Goal: Use online tool/utility: Utilize a website feature to perform a specific function

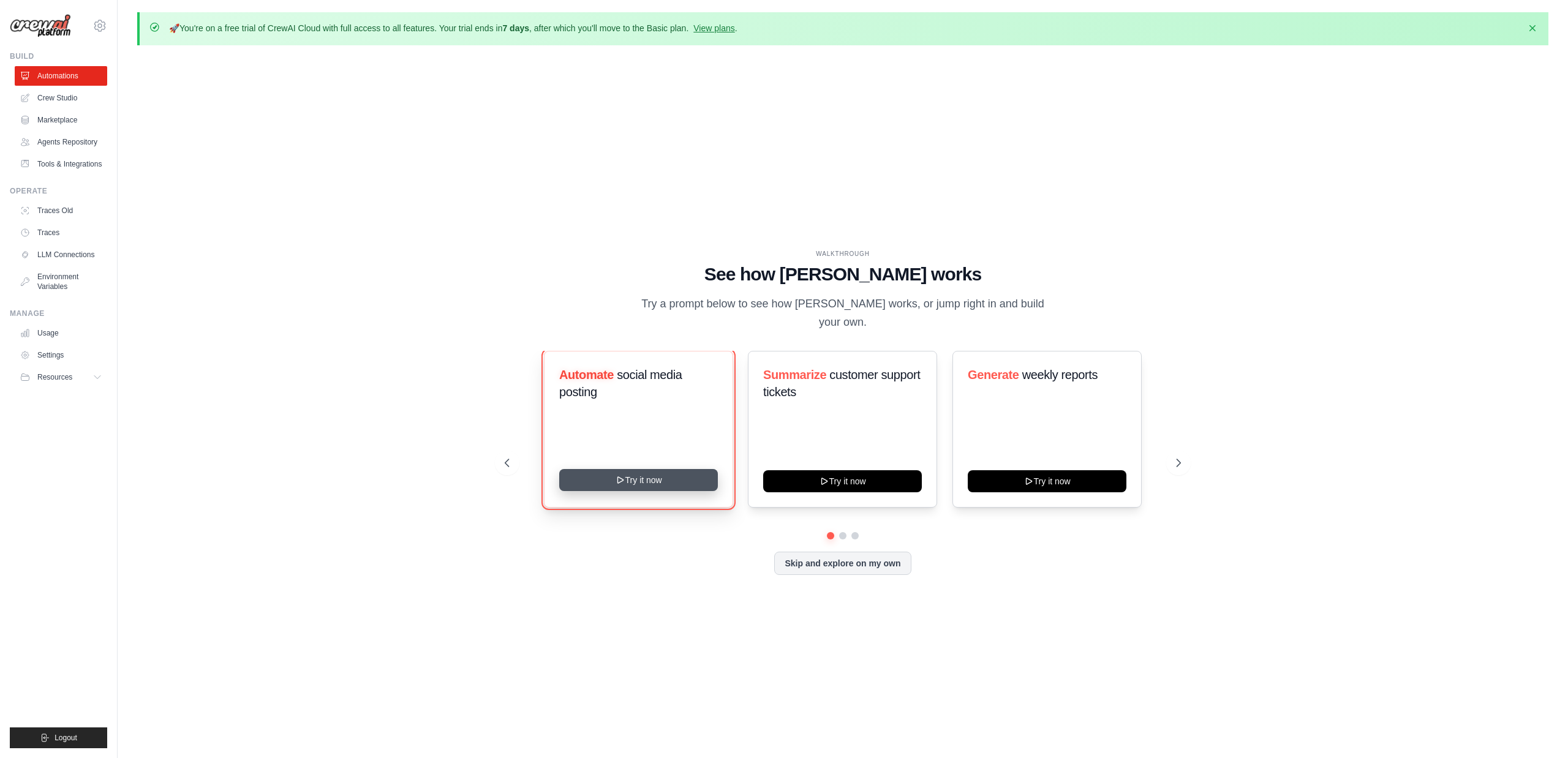
click at [614, 471] on button "Try it now" at bounding box center [638, 480] width 158 height 22
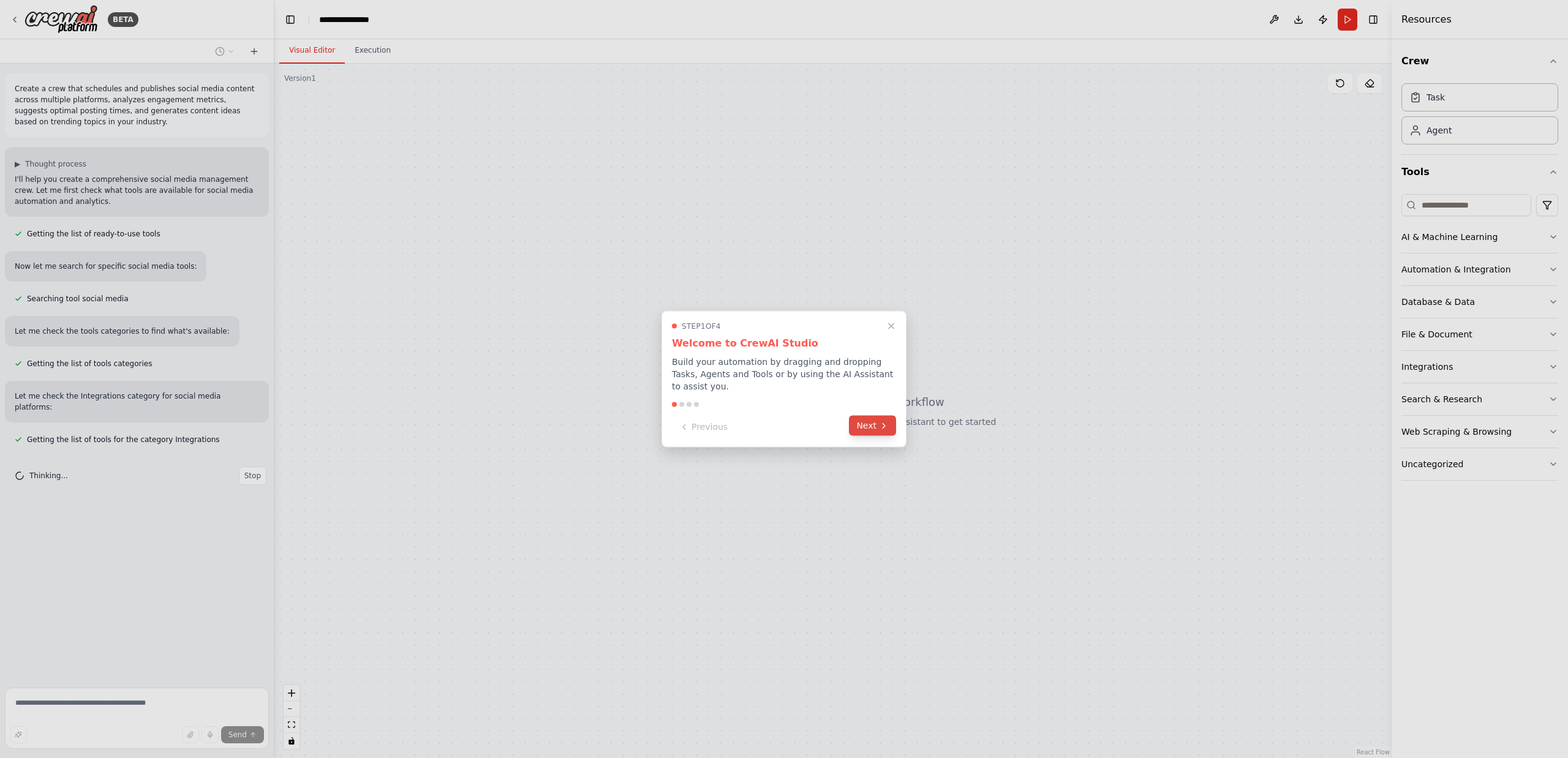
click at [873, 429] on button "Next" at bounding box center [872, 426] width 47 height 20
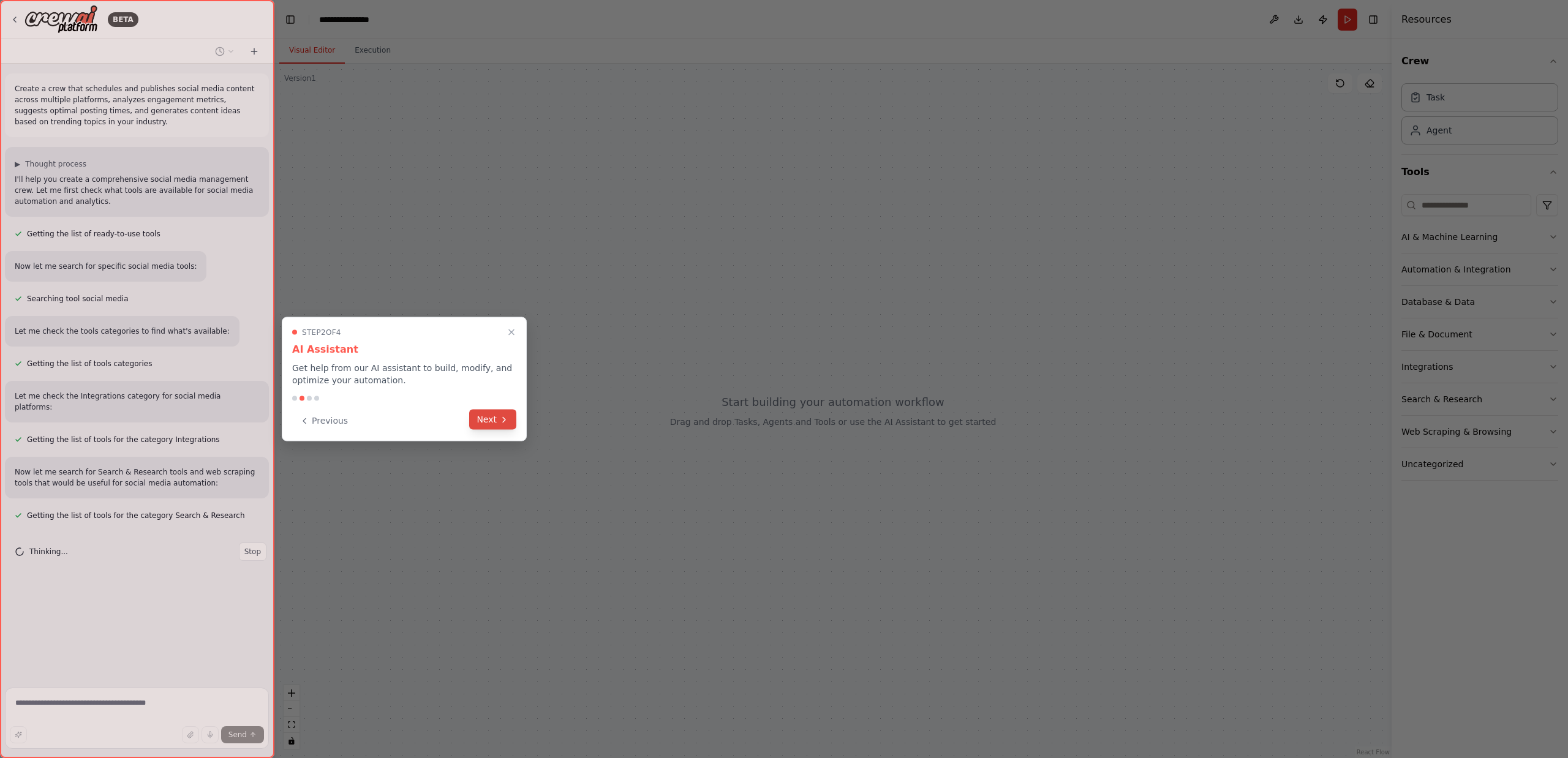
click at [508, 418] on icon at bounding box center [504, 419] width 10 height 10
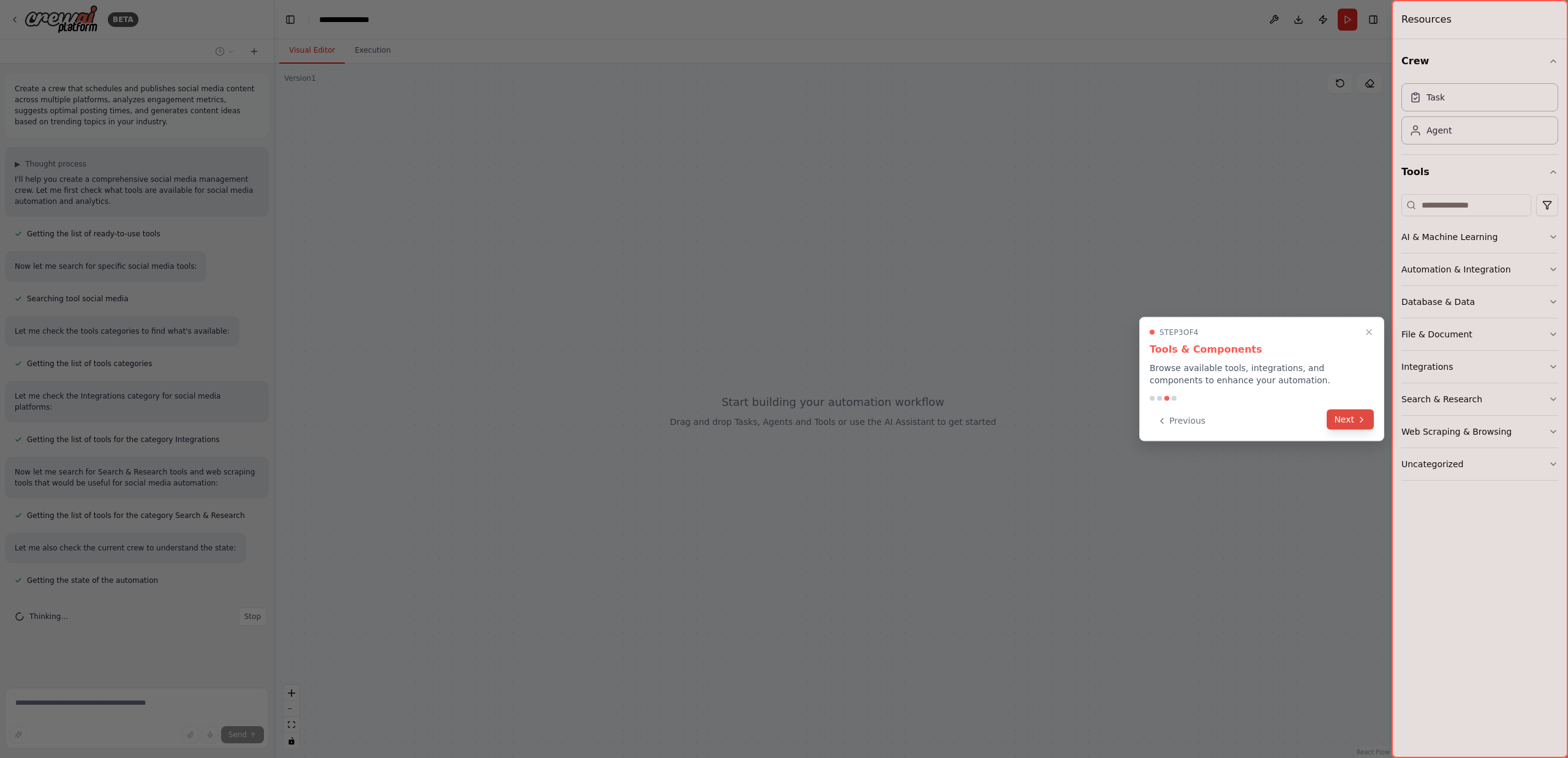
click at [1357, 424] on button "Next" at bounding box center [1350, 420] width 47 height 20
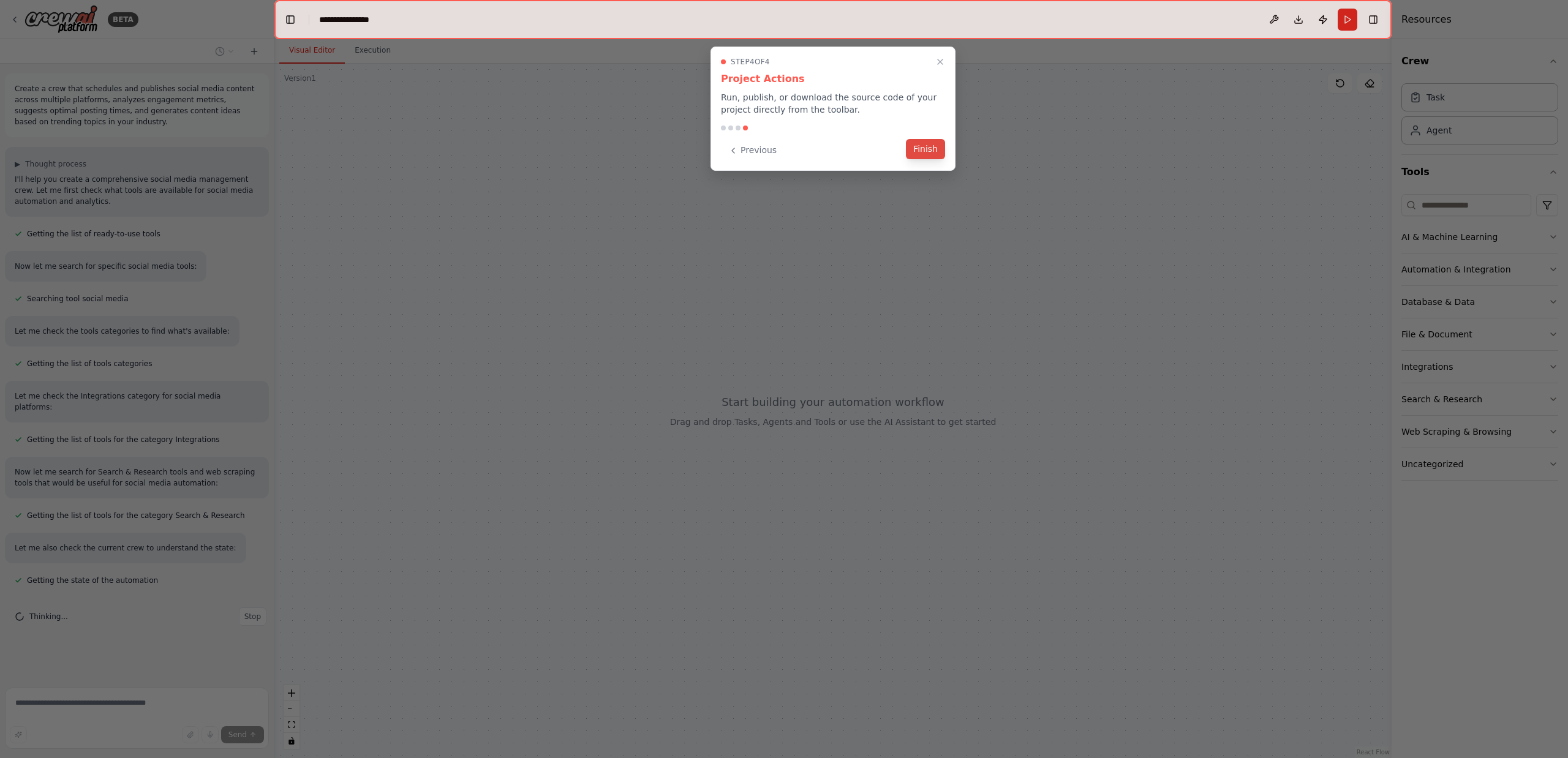
click at [927, 151] on button "Finish" at bounding box center [925, 149] width 39 height 20
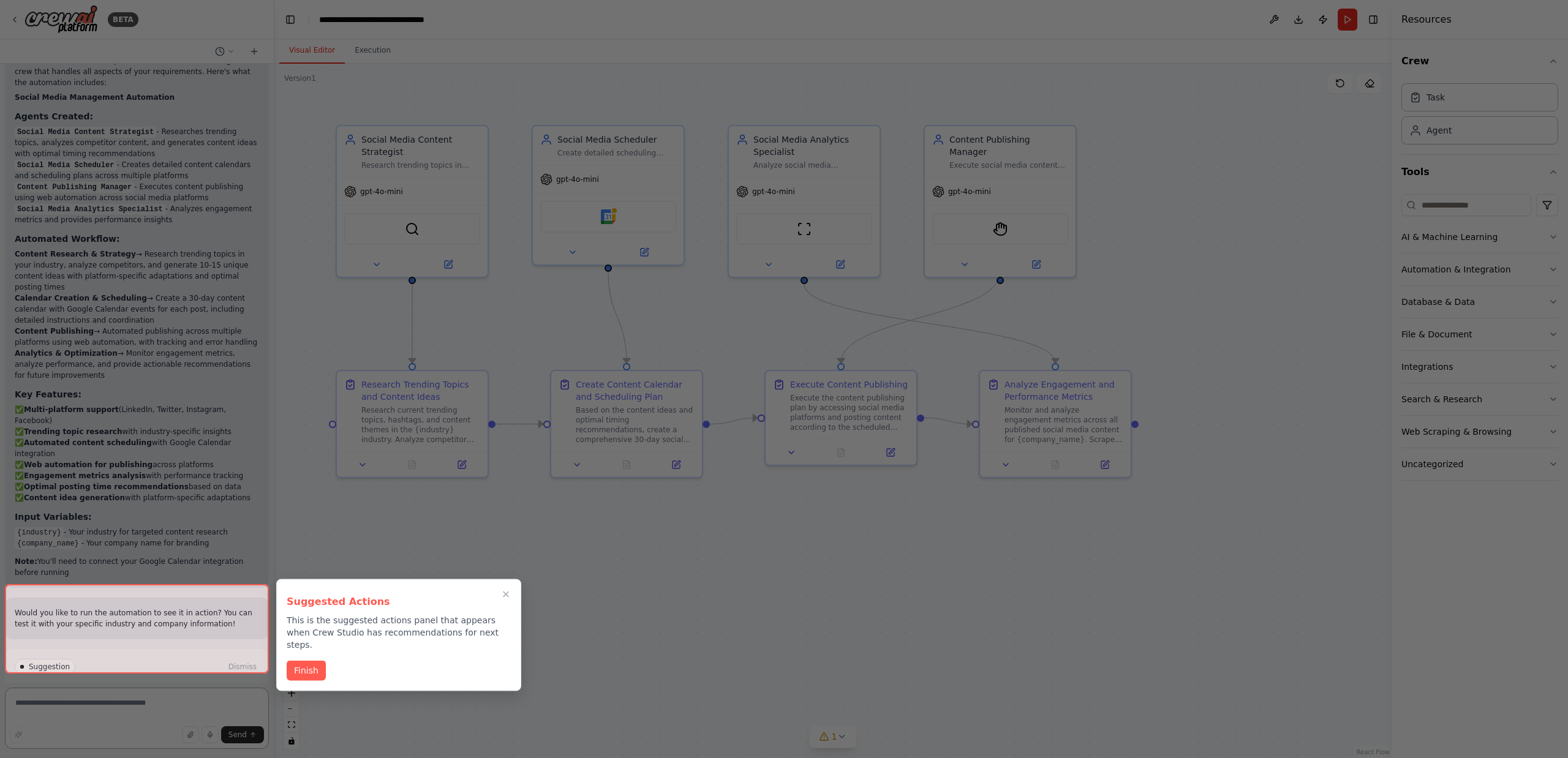
scroll to position [1113, 0]
click at [303, 659] on button "Finish" at bounding box center [306, 669] width 39 height 20
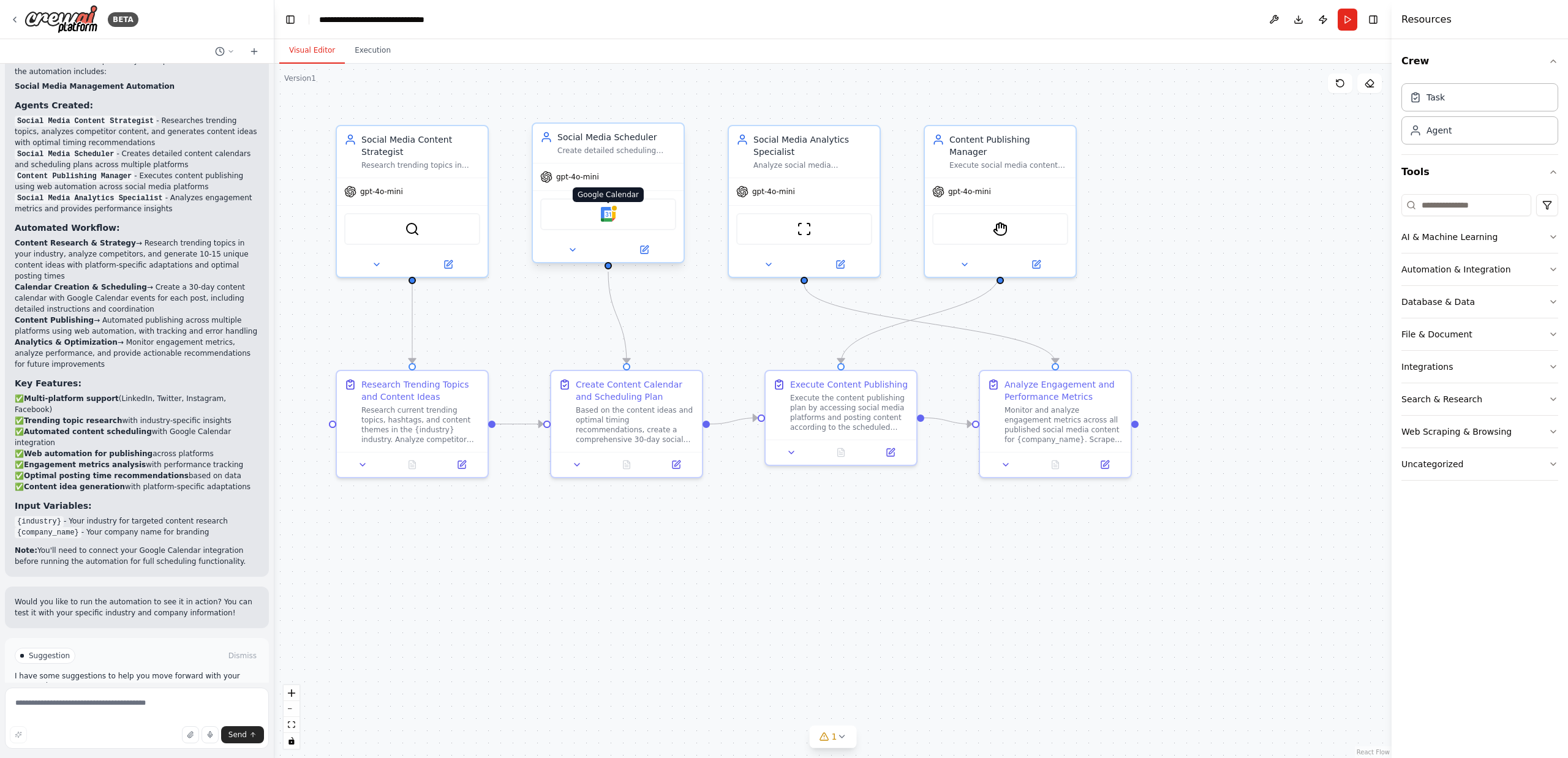
click at [610, 218] on img at bounding box center [608, 214] width 14 height 14
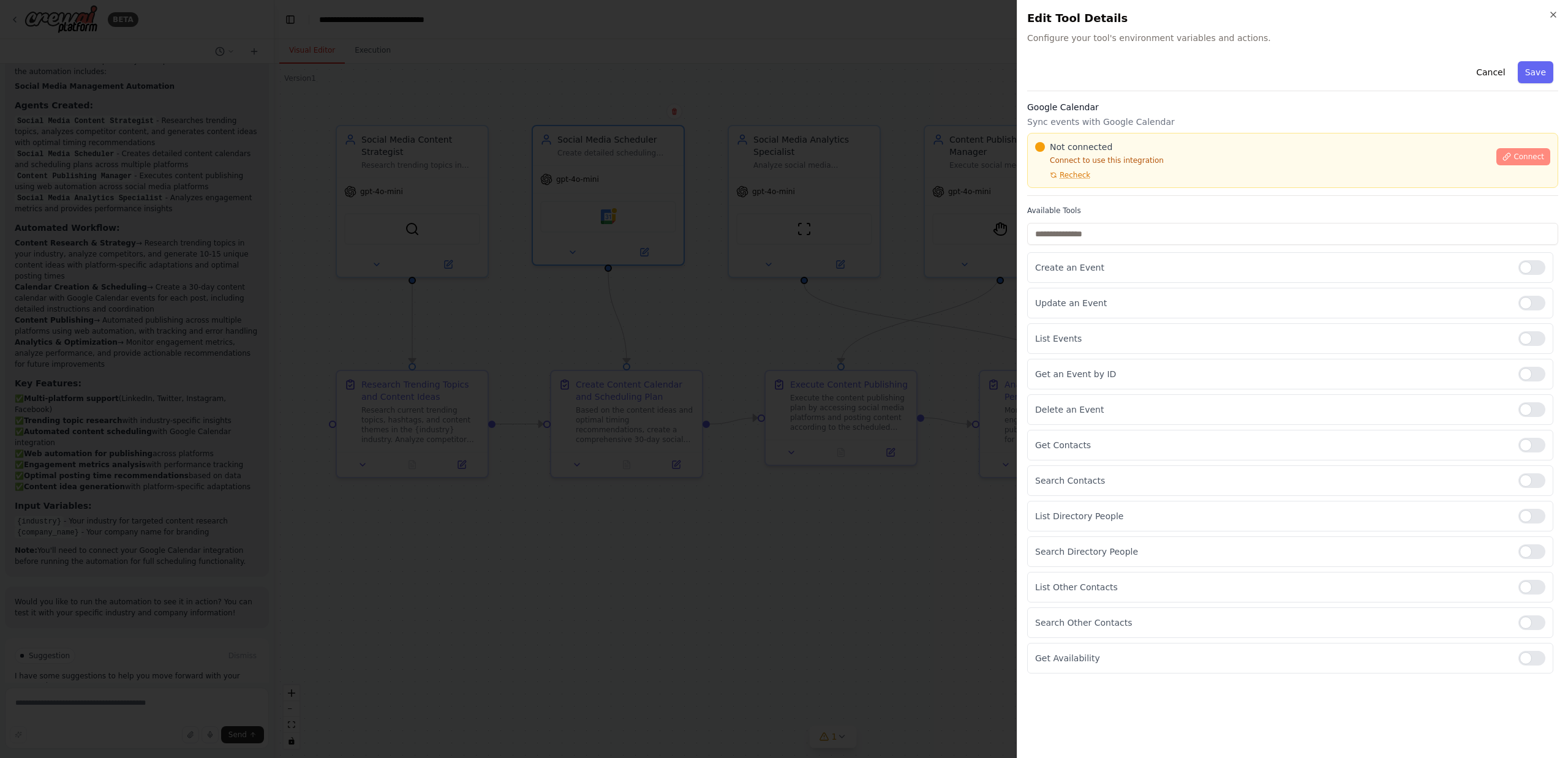
click at [1528, 155] on span "Connect" at bounding box center [1529, 156] width 31 height 10
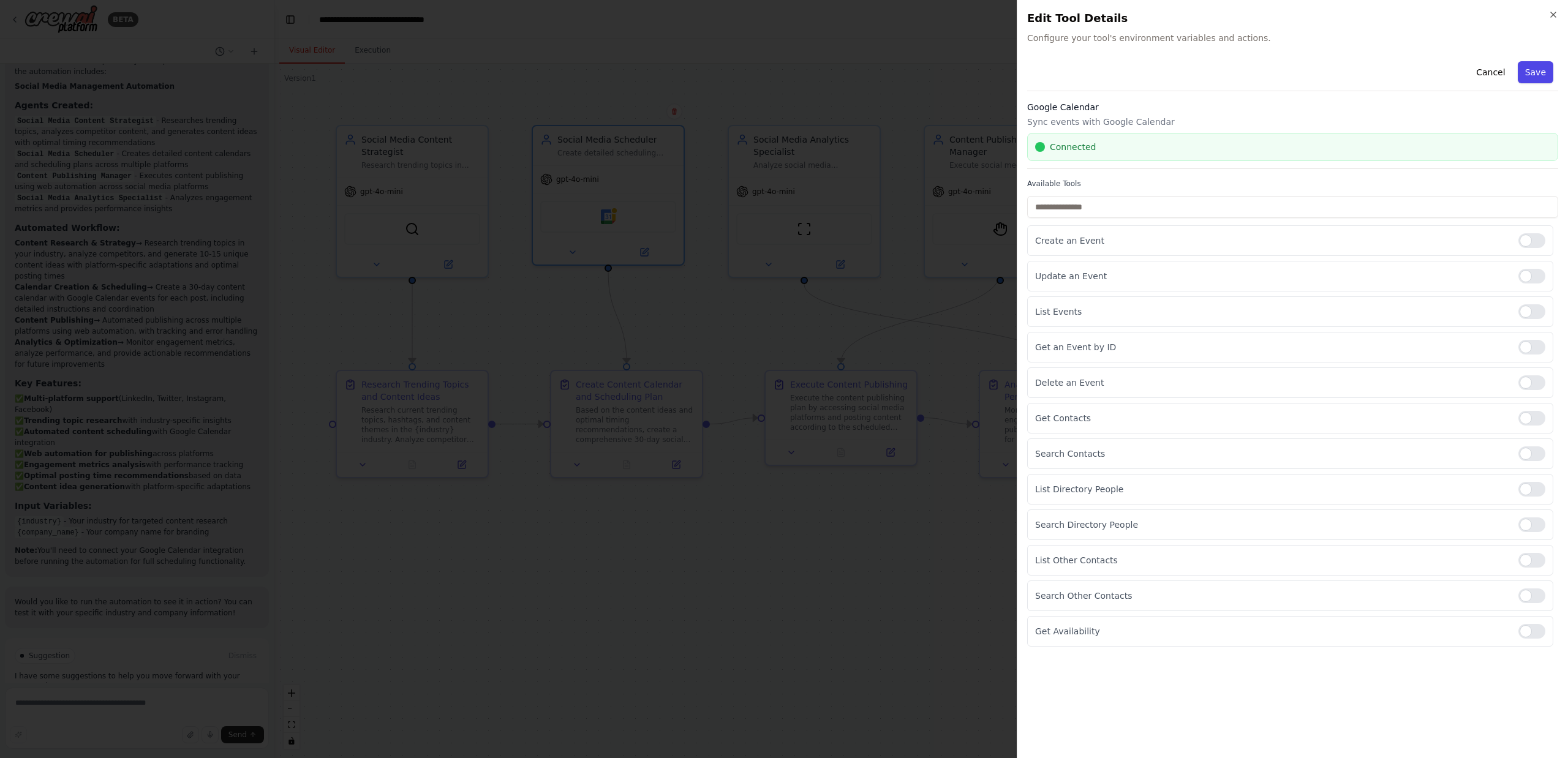
click at [1541, 71] on button "Save" at bounding box center [1535, 72] width 35 height 22
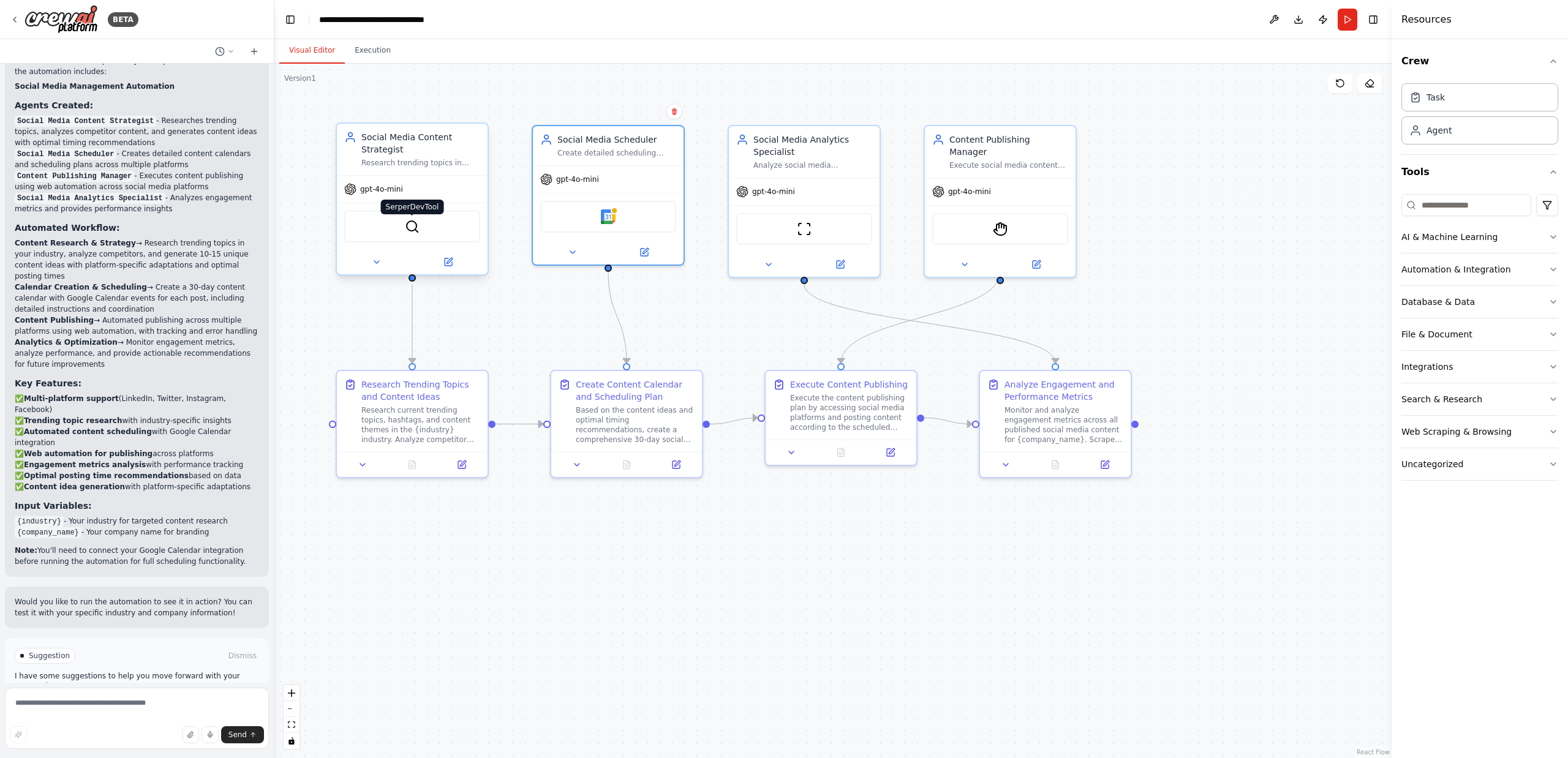
click at [418, 229] on img at bounding box center [413, 226] width 14 height 14
click at [21, 17] on div "BETA" at bounding box center [74, 19] width 128 height 29
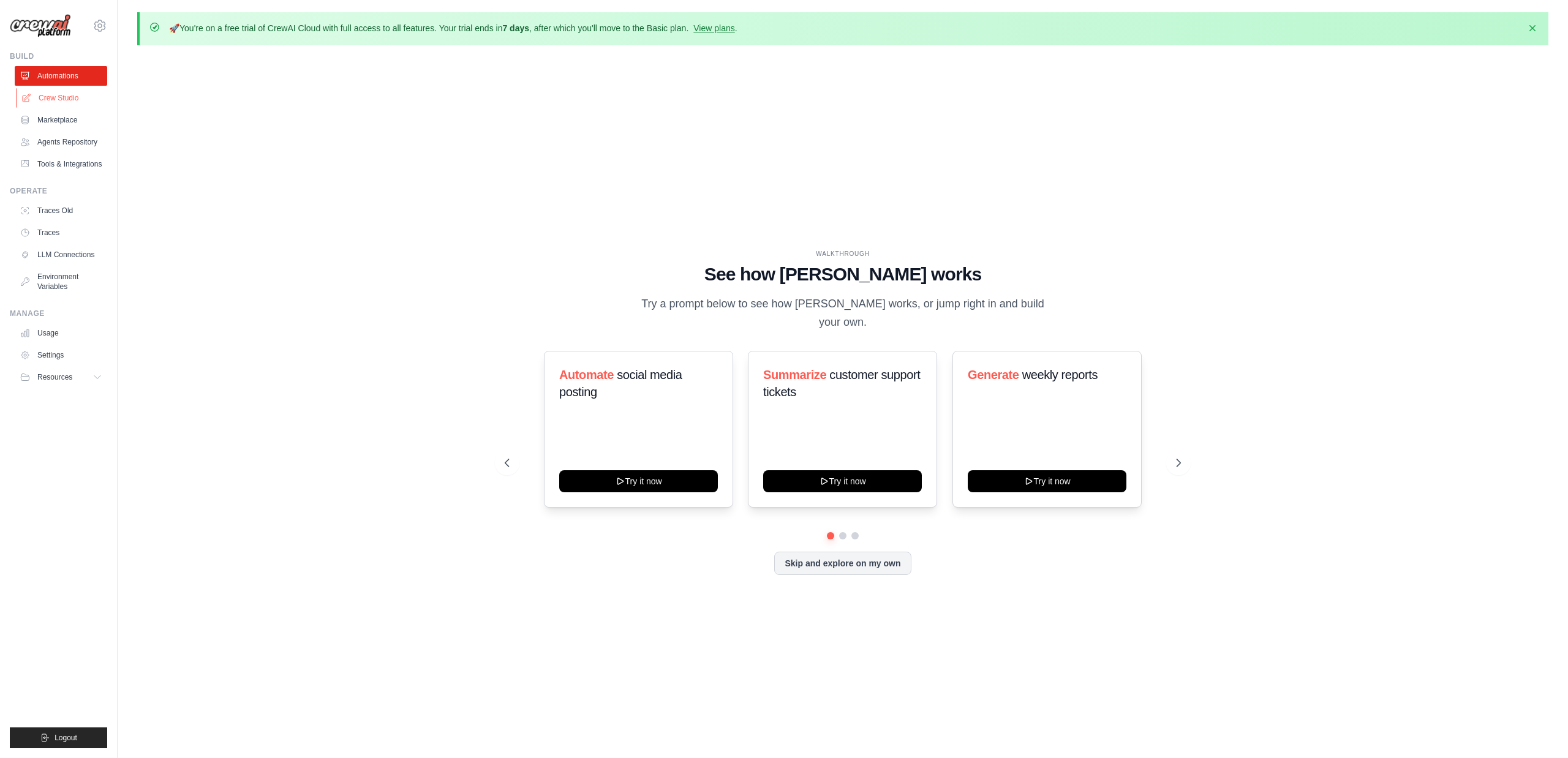
click at [64, 98] on link "Crew Studio" at bounding box center [62, 98] width 92 height 20
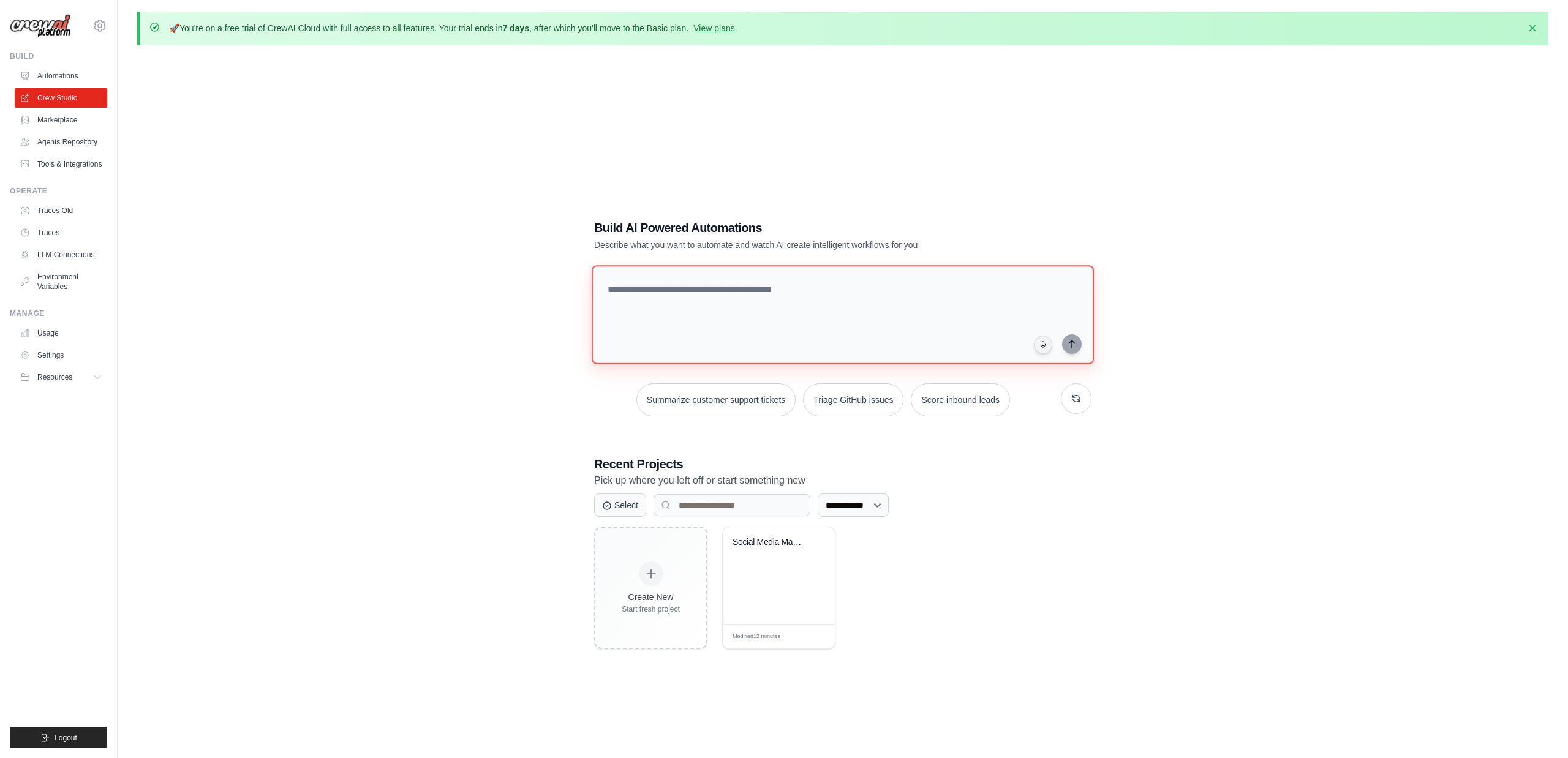
click at [676, 293] on textarea at bounding box center [842, 315] width 502 height 99
type textarea "**********"
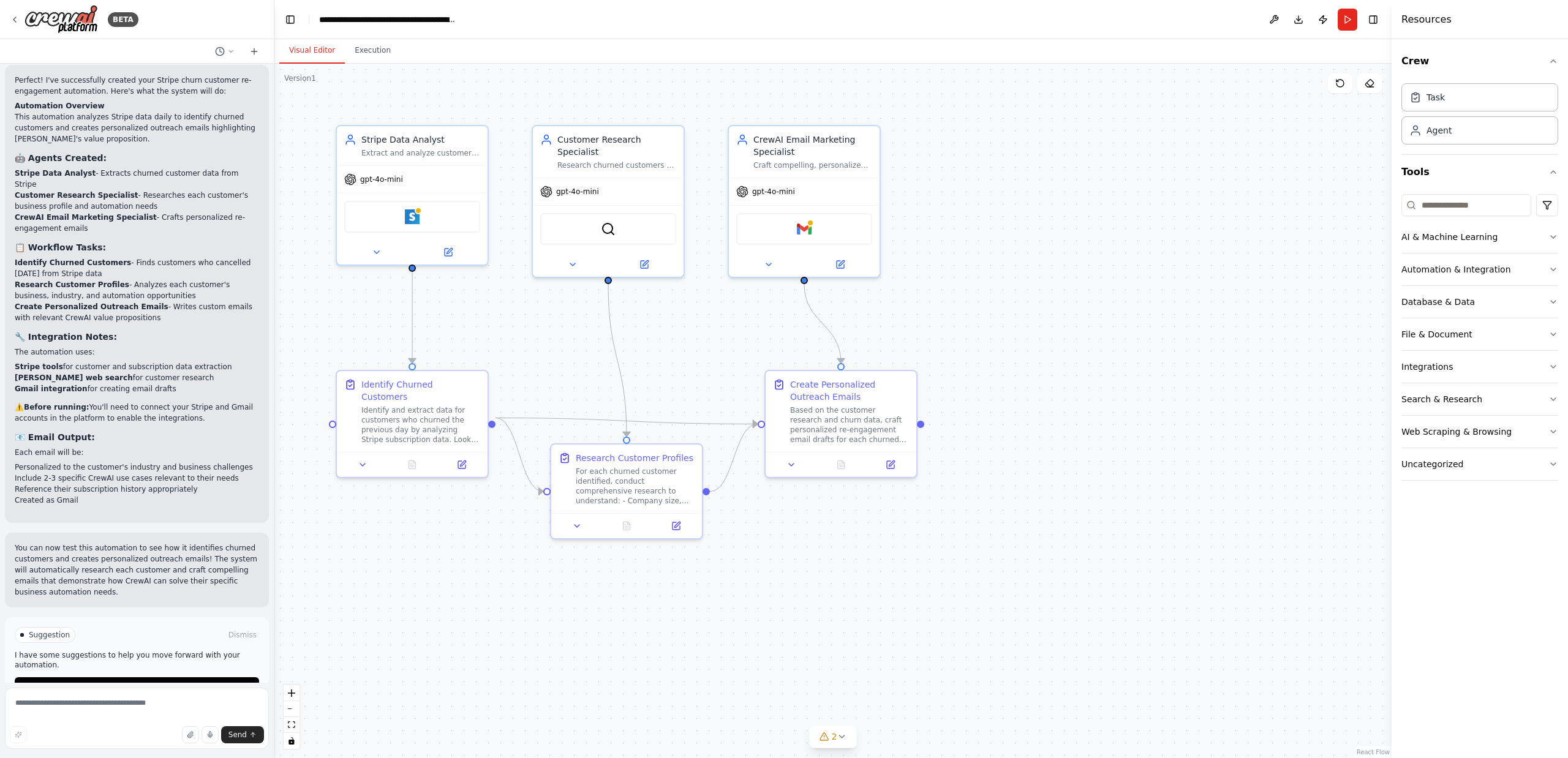
scroll to position [955, 0]
